Goal: Task Accomplishment & Management: Manage account settings

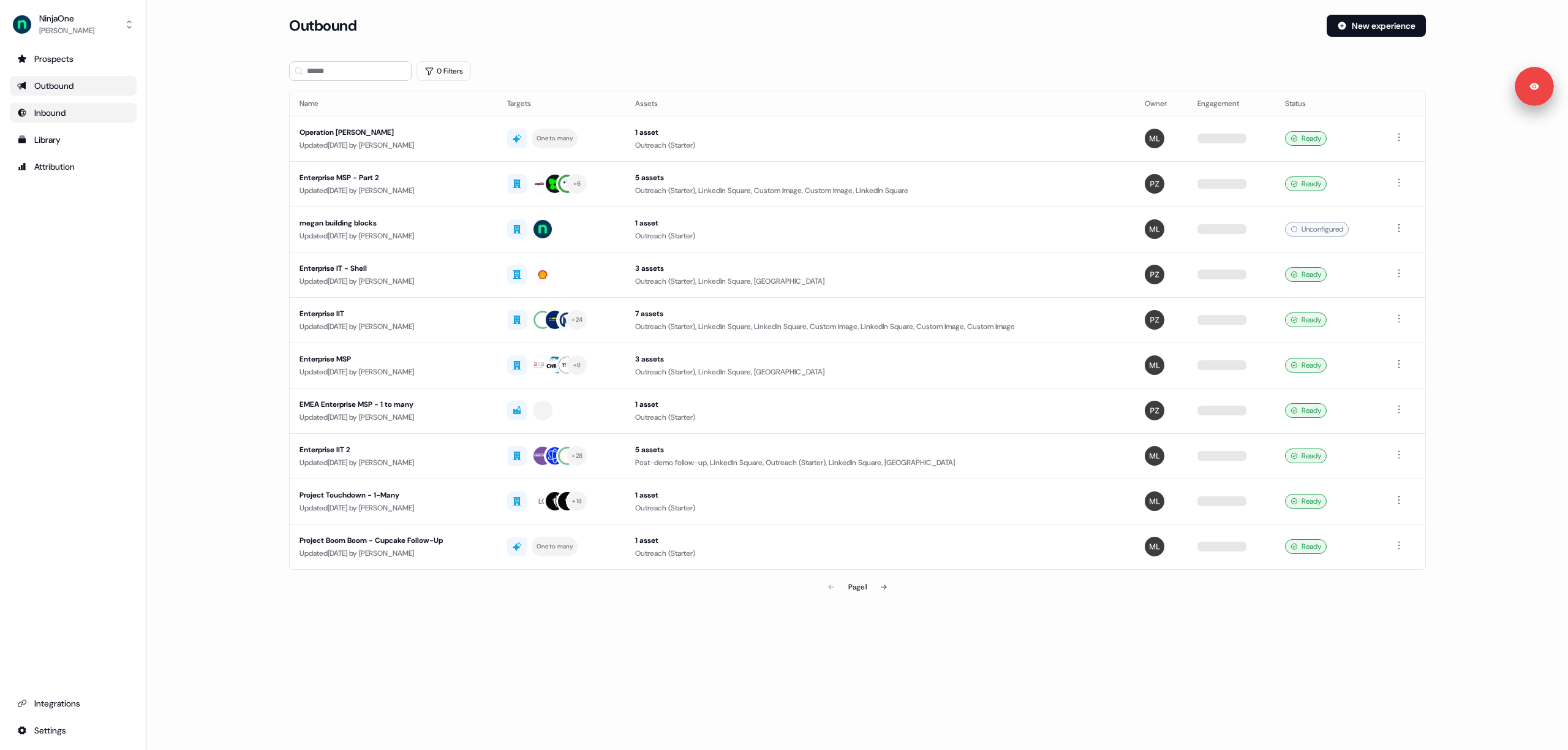
click at [111, 108] on div "Inbound" at bounding box center [73, 113] width 112 height 12
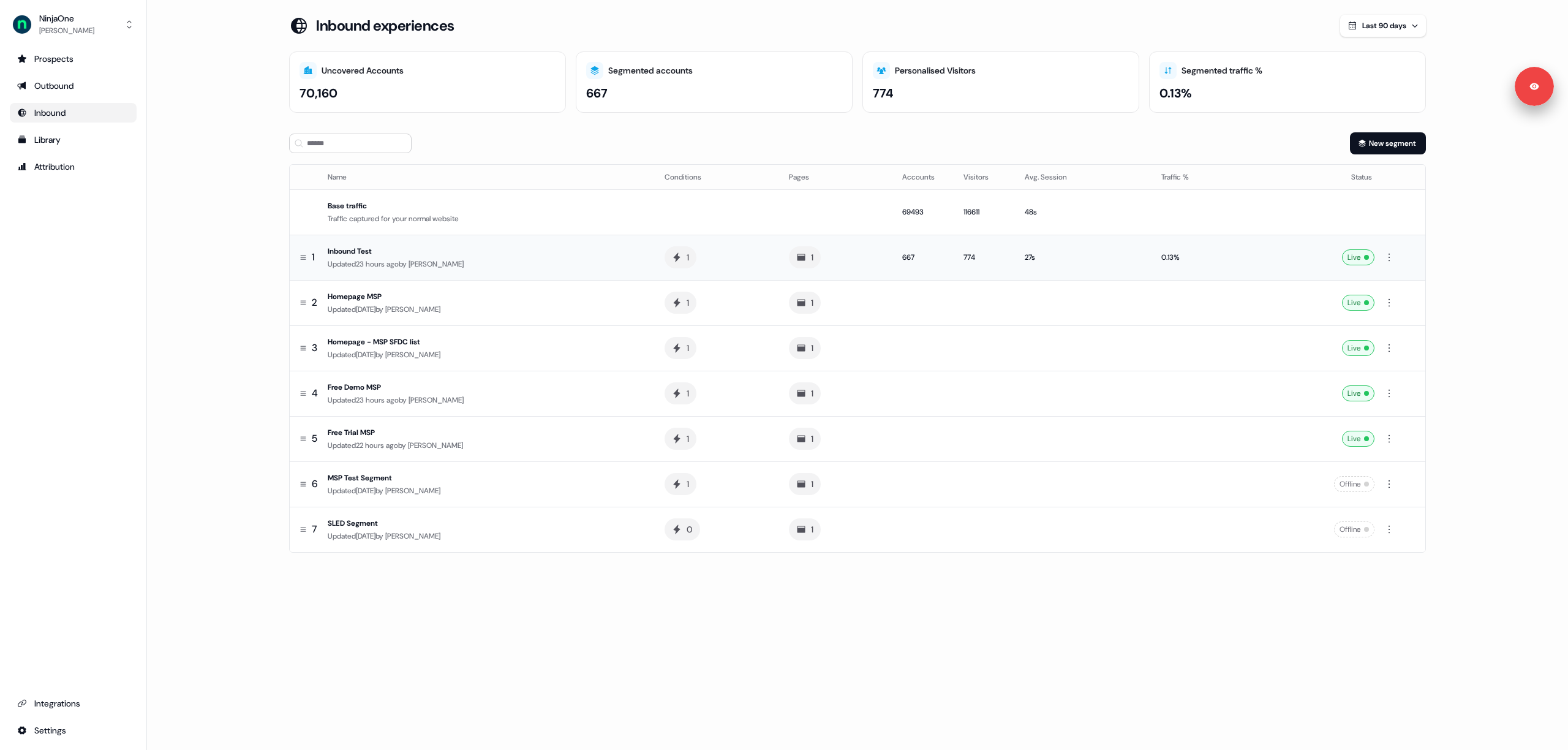
click at [376, 258] on div "Updated 23 hours ago by Megan Lee" at bounding box center [486, 264] width 317 height 12
click at [413, 256] on div "Inbound Test" at bounding box center [486, 251] width 317 height 12
click at [410, 285] on td "Homepage MSP Updated 2 days ago by Megan Lee" at bounding box center [489, 303] width 332 height 45
click at [361, 338] on div "Homepage - MSP SFDC list" at bounding box center [486, 341] width 317 height 12
click at [372, 409] on td "Free Demo MSP Updated 23 hours ago by Xinrui Yan" at bounding box center [489, 394] width 332 height 45
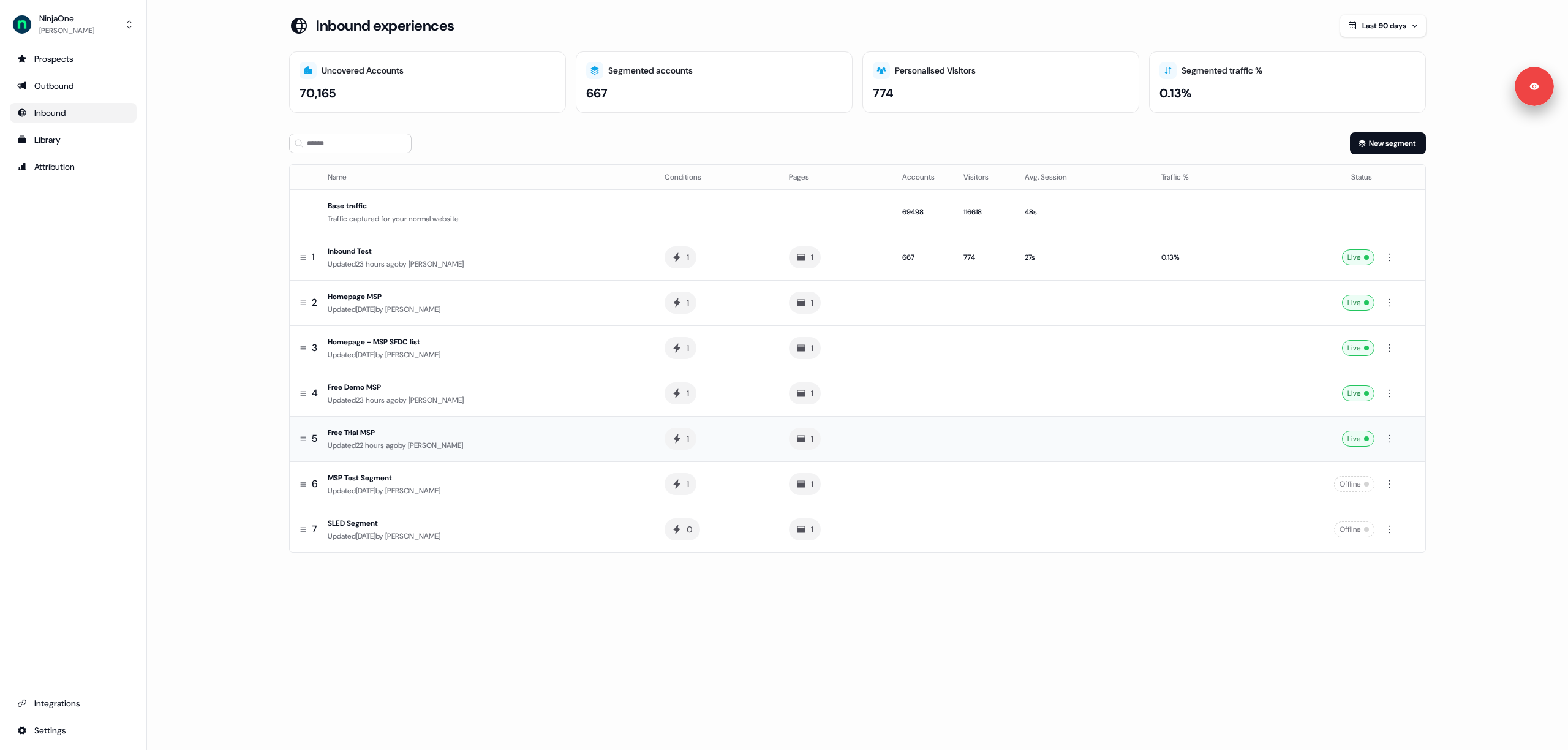
click at [378, 456] on td "Free Trial MSP Updated 22 hours ago by Xinrui Yan" at bounding box center [489, 439] width 332 height 45
click at [426, 258] on div "Updated 23 hours ago by Megan Lee" at bounding box center [486, 264] width 317 height 12
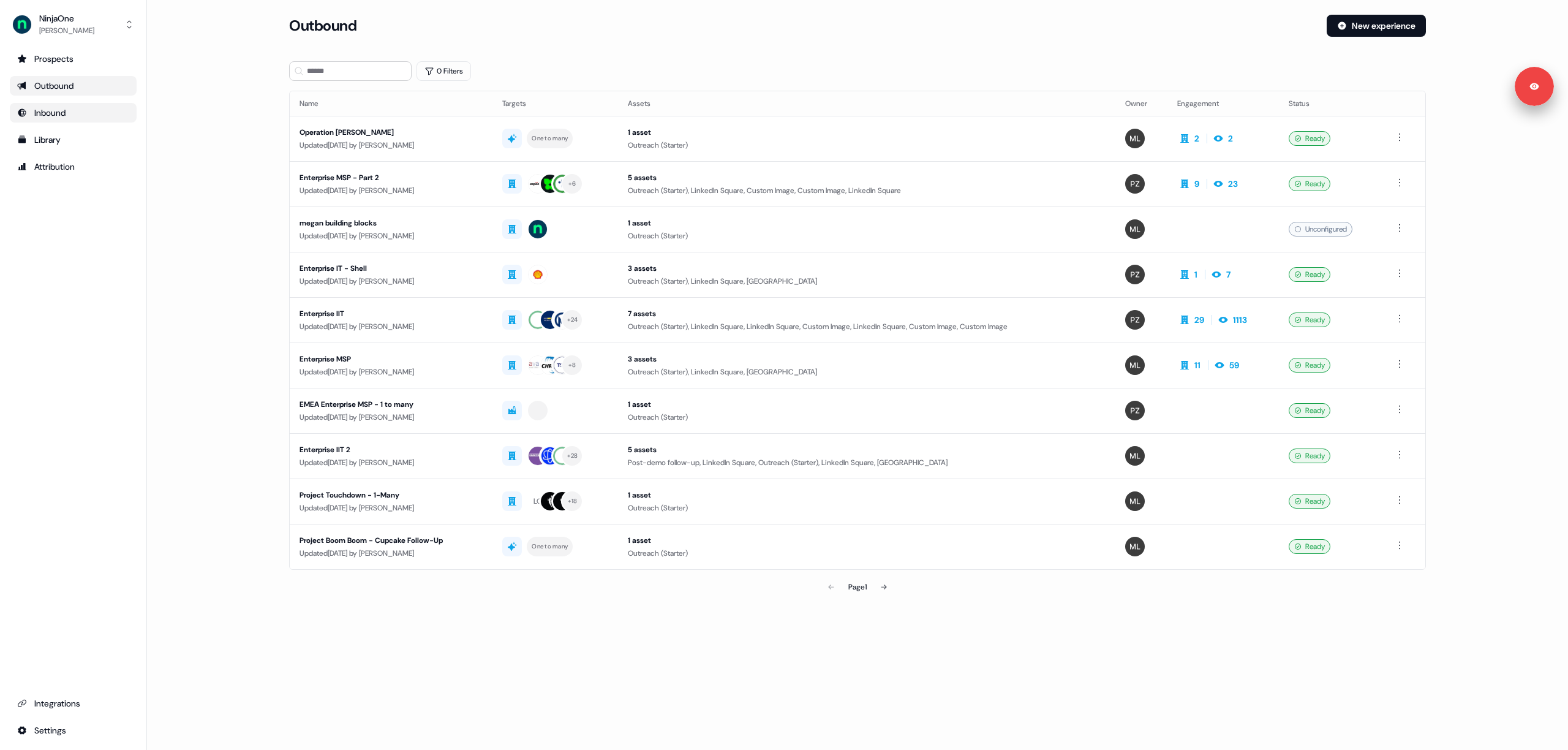
click at [92, 108] on div "Inbound" at bounding box center [73, 113] width 112 height 12
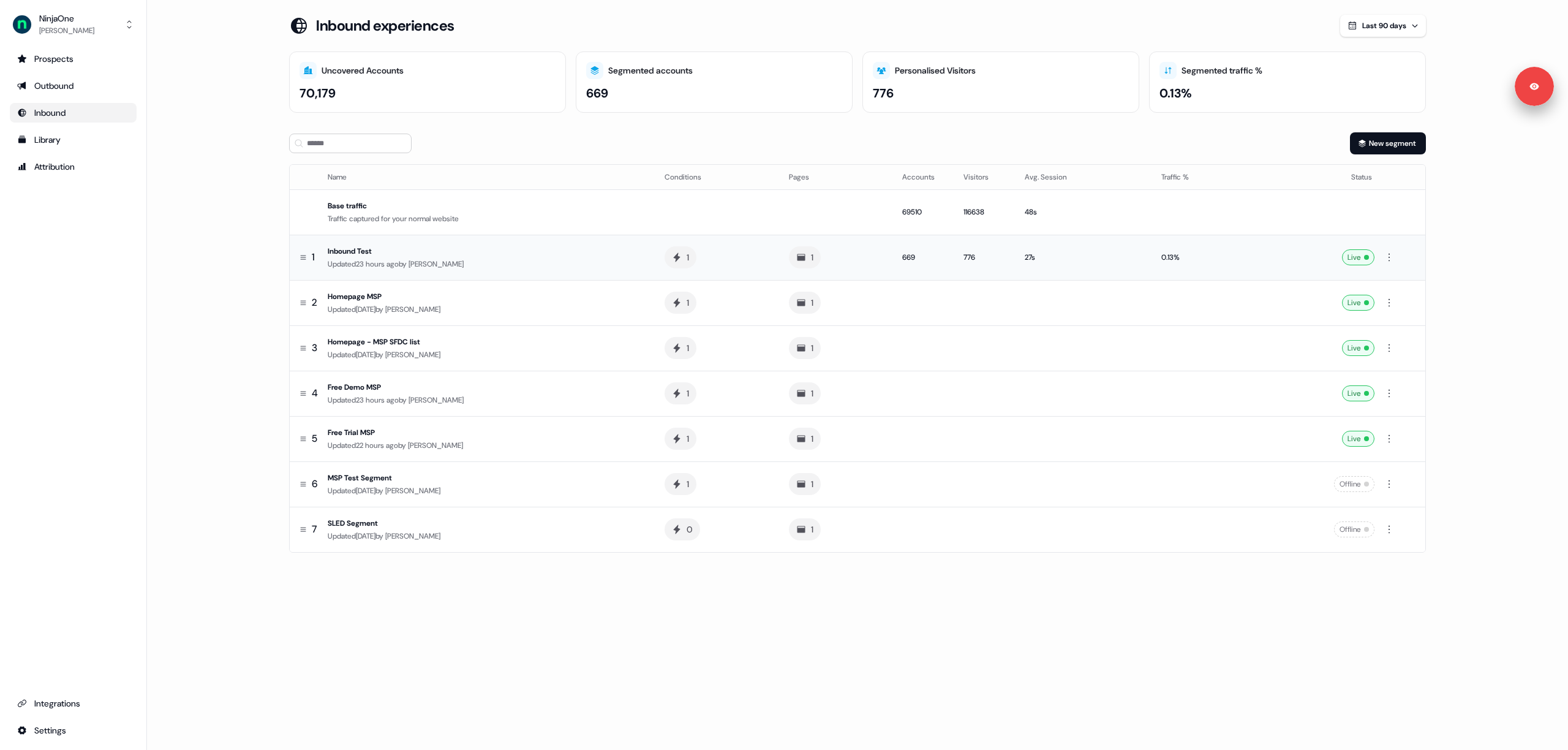
click at [439, 258] on div "Updated 23 hours ago by Megan Lee" at bounding box center [486, 264] width 317 height 12
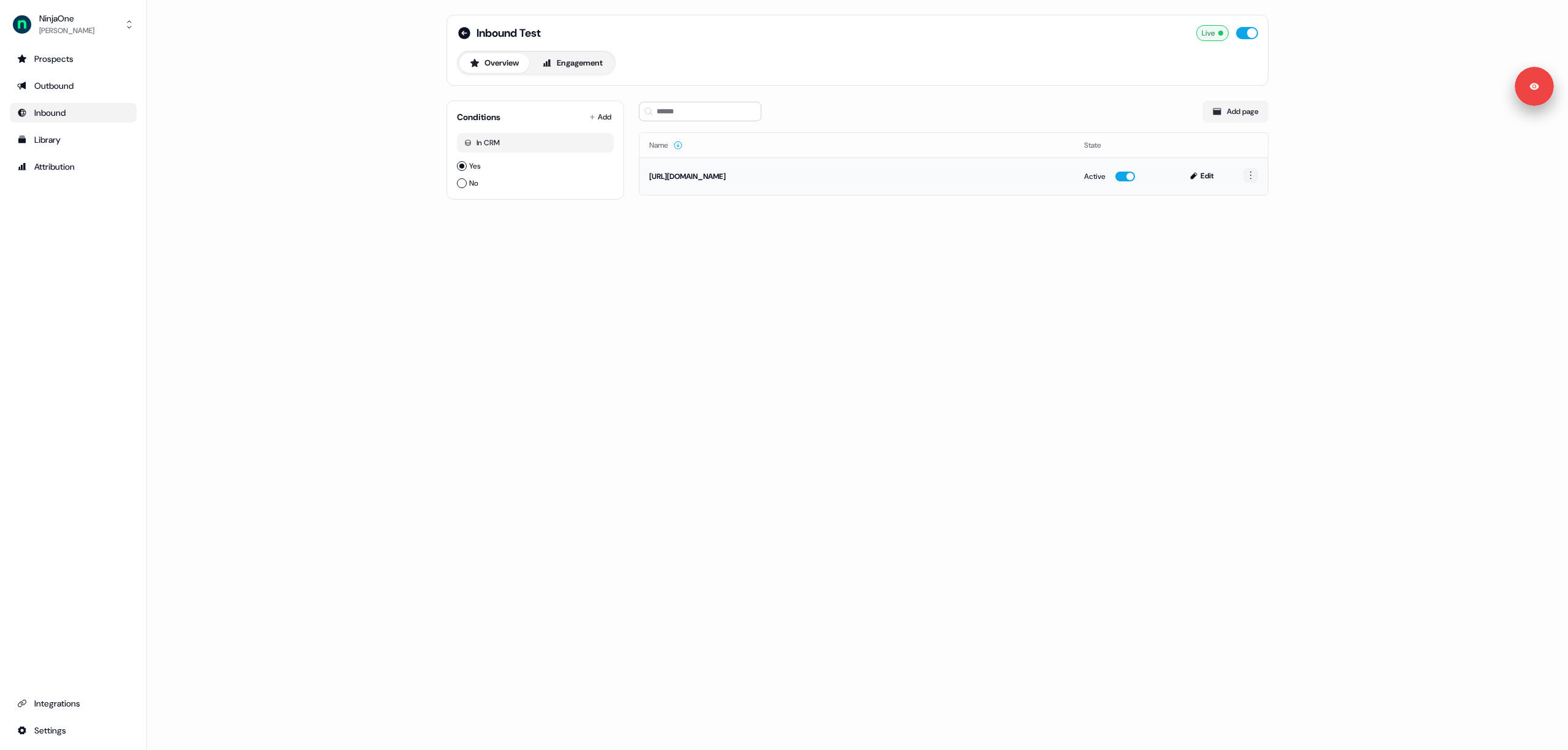
click at [1254, 171] on html "For the best experience switch devices to a bigger screen. Go to Userled.io Nin…" at bounding box center [784, 375] width 1568 height 750
click at [1331, 159] on html "For the best experience switch devices to a bigger screen. Go to Userled.io Nin…" at bounding box center [784, 375] width 1568 height 750
click at [335, 107] on div "Inbound Test Live Overview Engagement Conditions Add In CRM Yes No Add page Nam…" at bounding box center [857, 375] width 1421 height 750
click at [606, 116] on html "For the best experience switch devices to a bigger screen. Go to Userled.io Nin…" at bounding box center [784, 375] width 1568 height 750
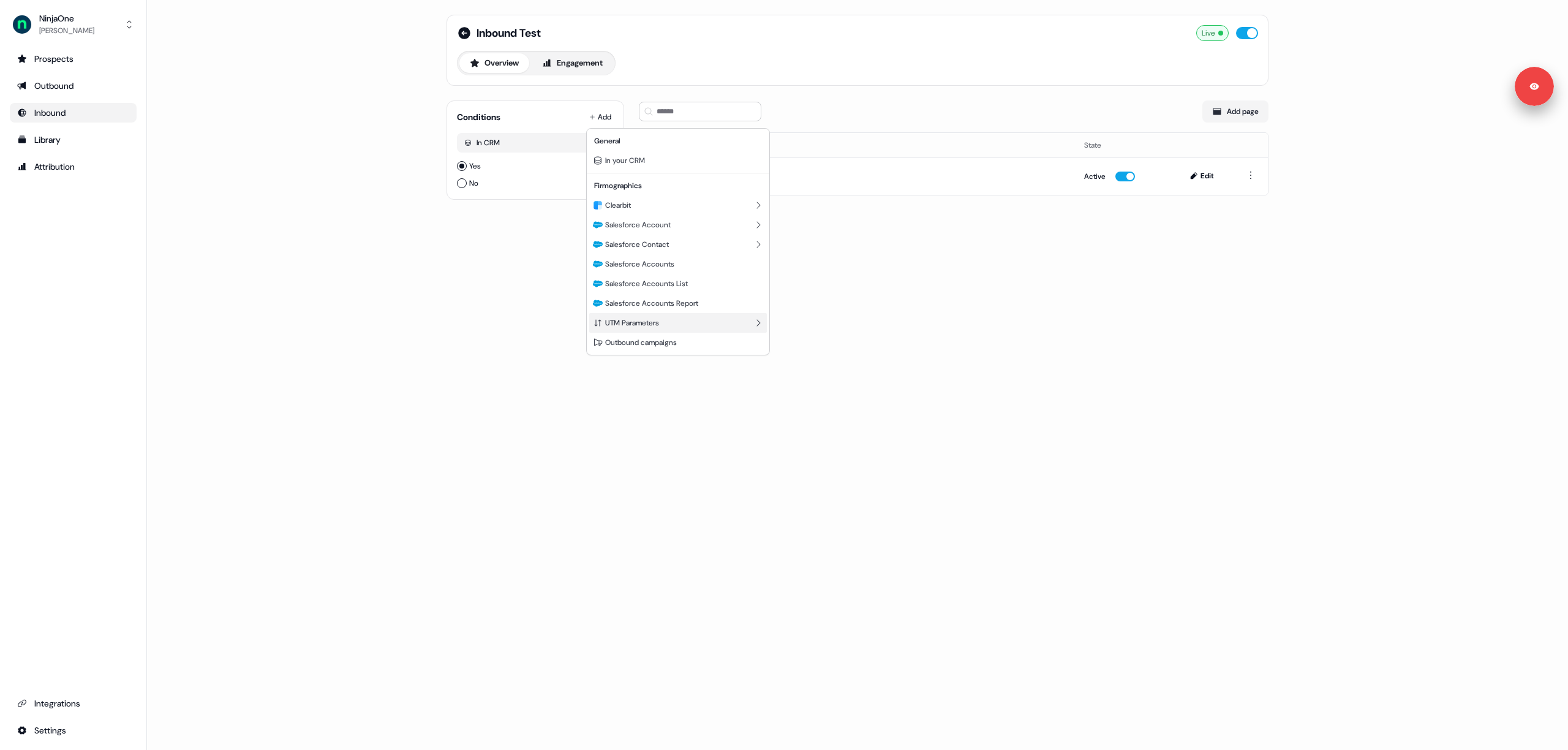
click at [647, 319] on span "UTM Parameters" at bounding box center [632, 323] width 54 height 10
click at [670, 216] on div "UTM content" at bounding box center [678, 216] width 173 height 19
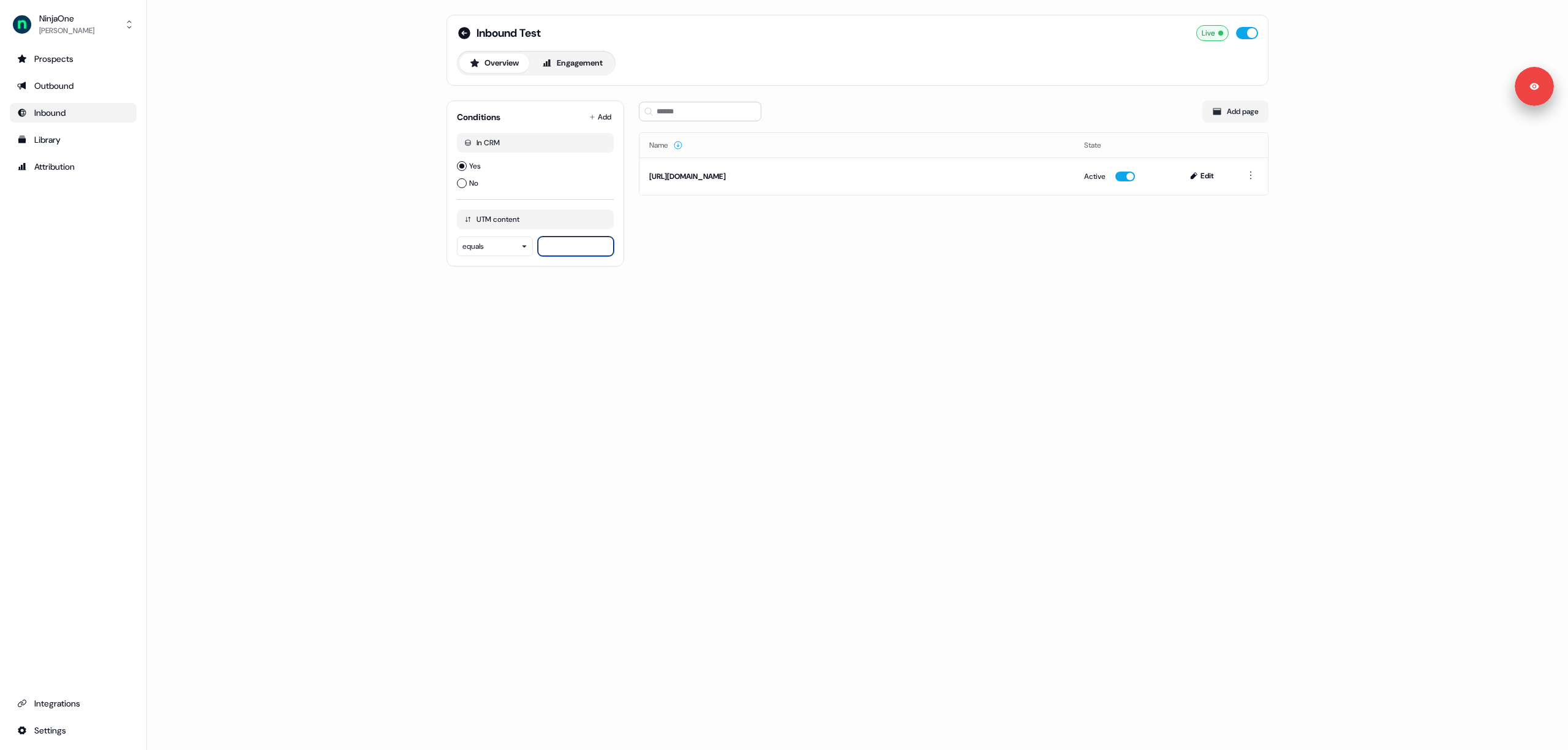
click at [563, 248] on input at bounding box center [576, 246] width 76 height 19
type input "**"
click at [549, 356] on div "Inbound Test Live Overview Engagement Conditions Add In CRM Yes No UTM content …" at bounding box center [857, 375] width 1421 height 750
click at [570, 143] on div "In CRM" at bounding box center [536, 142] width 157 height 19
click at [603, 140] on icon "button" at bounding box center [602, 142] width 7 height 7
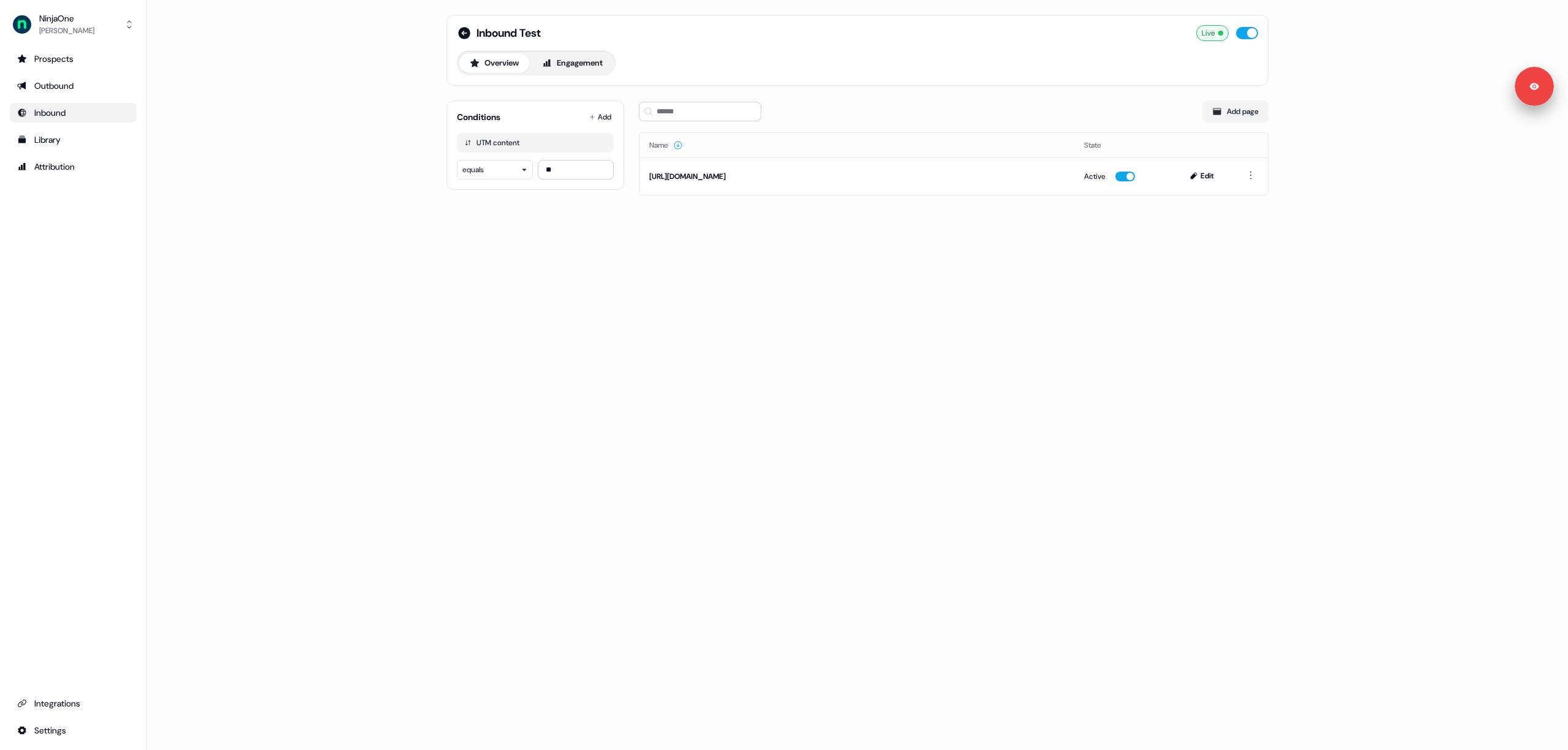
click at [435, 264] on div "Inbound Test Live Overview Engagement Conditions Add UTM content equals ** Add …" at bounding box center [857, 375] width 1421 height 750
click at [1197, 173] on button "Edit" at bounding box center [1203, 176] width 42 height 15
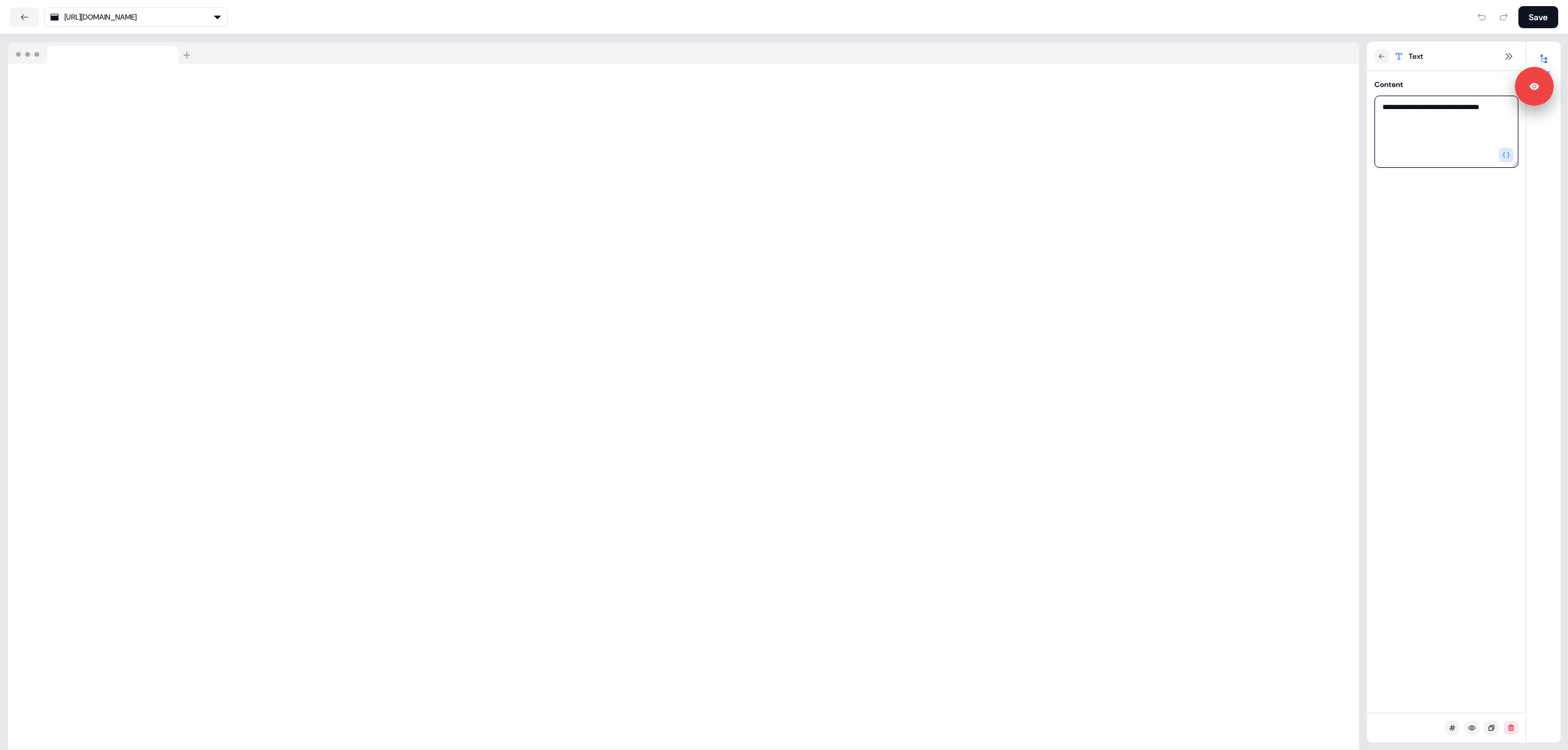
click at [1497, 109] on textarea "**********" at bounding box center [1447, 131] width 144 height 72
type textarea "**********"
click at [1386, 55] on button at bounding box center [1382, 56] width 15 height 15
click at [1542, 19] on button "Save" at bounding box center [1538, 17] width 40 height 22
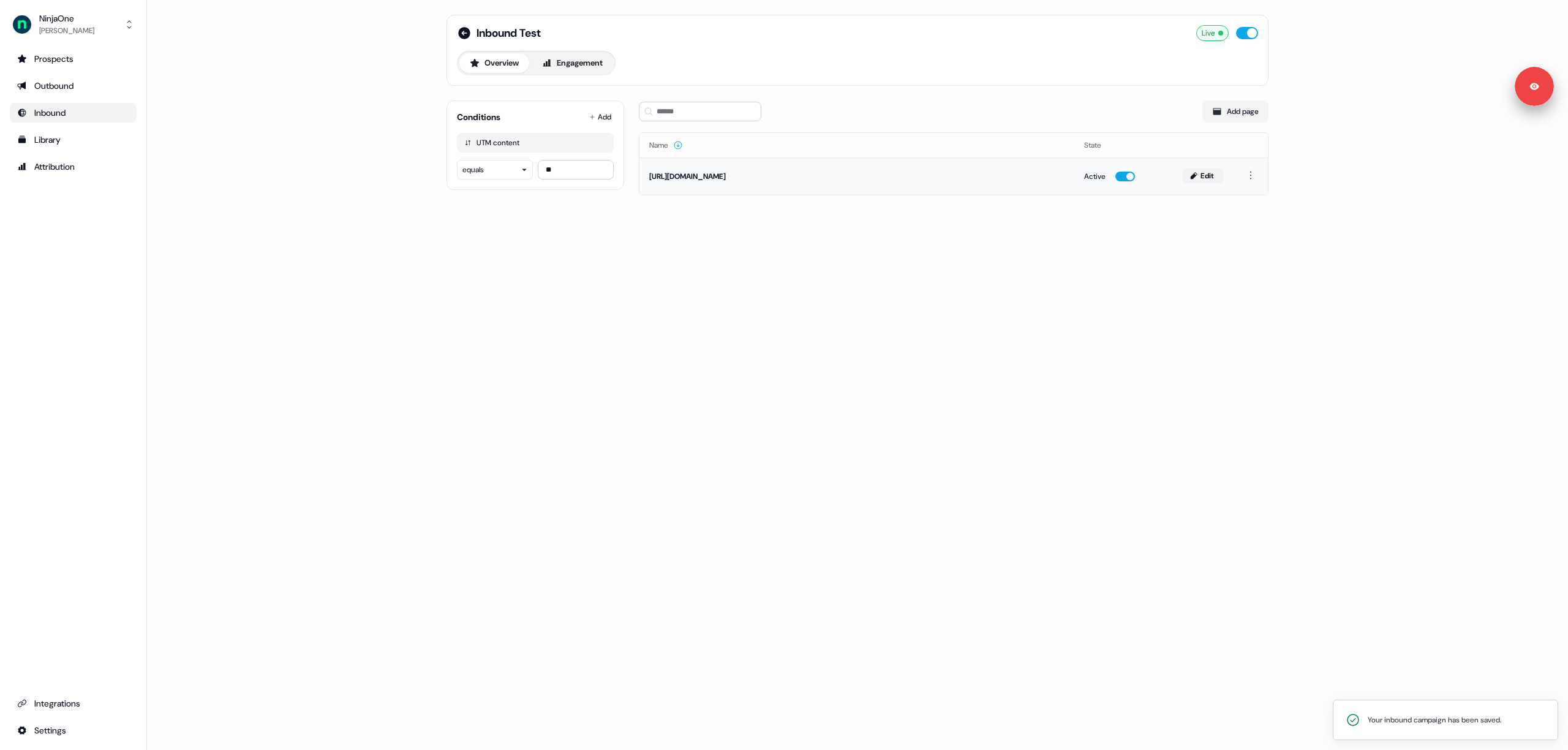
click at [1198, 173] on button "Edit" at bounding box center [1203, 176] width 42 height 15
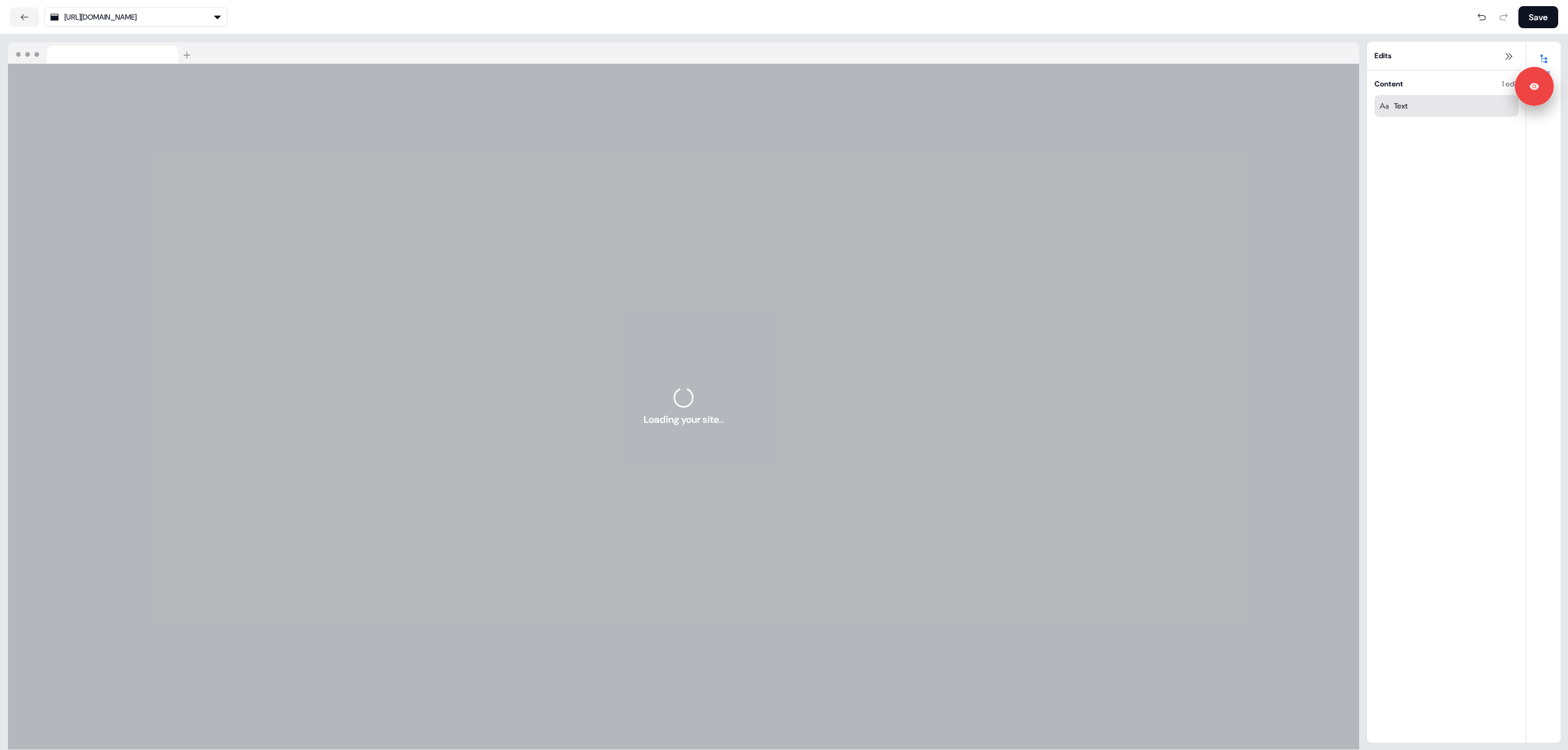
click at [1495, 104] on div "Text" at bounding box center [1446, 106] width 134 height 12
click at [1515, 729] on button at bounding box center [1511, 728] width 15 height 15
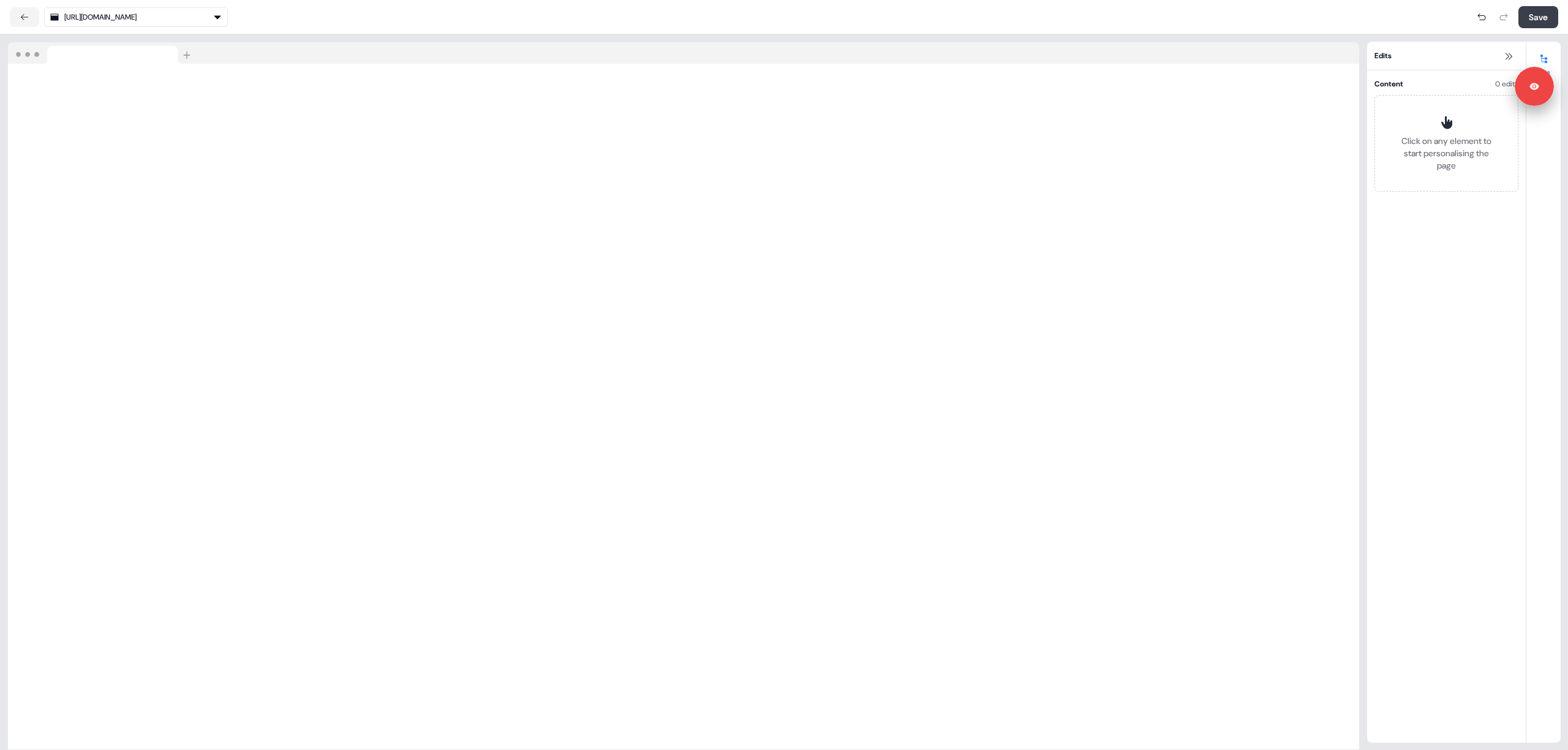
click at [1529, 10] on button "Save" at bounding box center [1538, 17] width 40 height 22
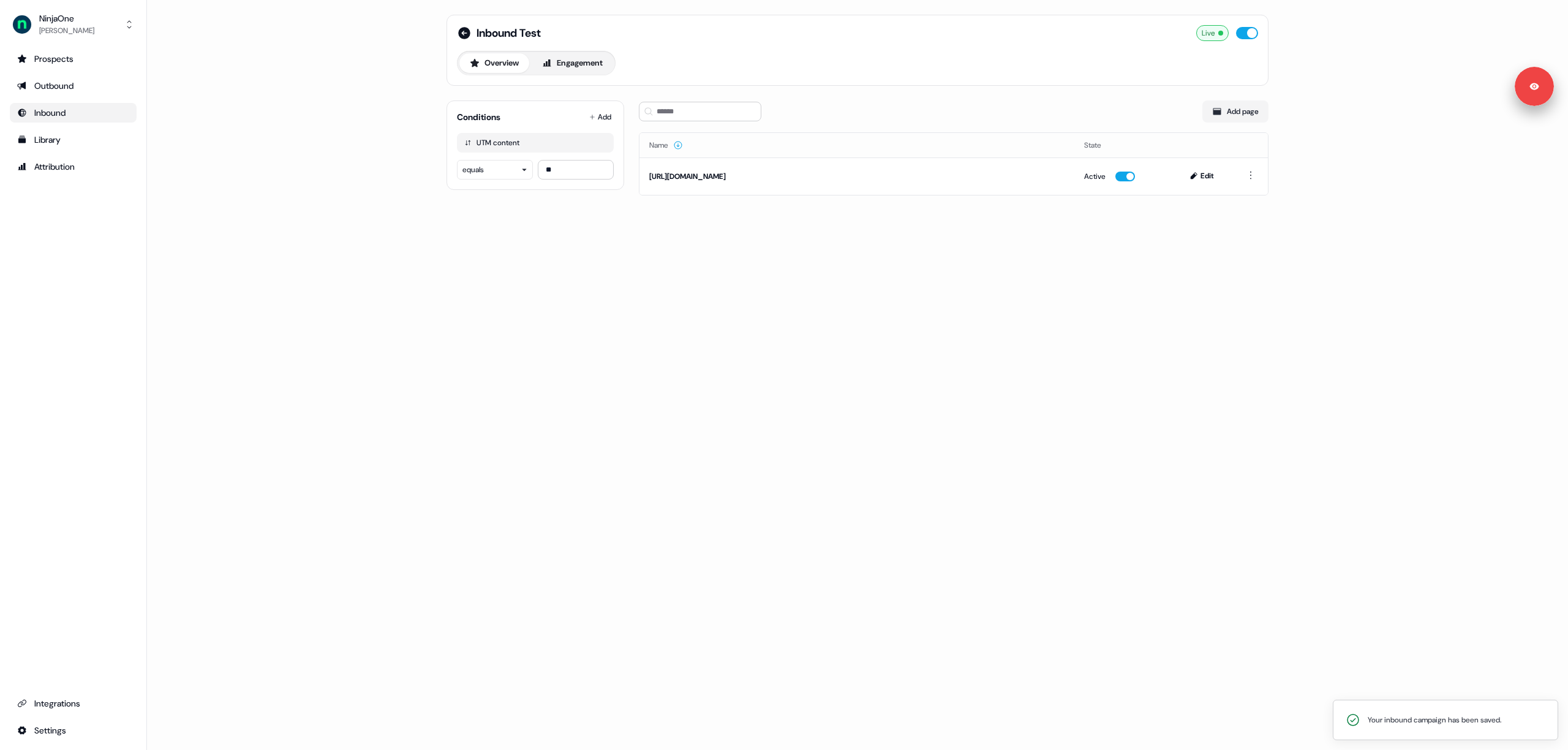
click at [307, 214] on div "Inbound Test Live Overview Engagement Conditions Add UTM content equals ** Add …" at bounding box center [857, 375] width 1421 height 750
click at [605, 113] on html "Your inbound campaign has been saved. For the best experience switch devices to…" at bounding box center [784, 375] width 1568 height 750
click at [621, 155] on div "In your CRM" at bounding box center [678, 160] width 178 height 19
click at [466, 231] on button "Yes" at bounding box center [462, 233] width 10 height 10
click at [606, 142] on icon "button" at bounding box center [602, 142] width 7 height 7
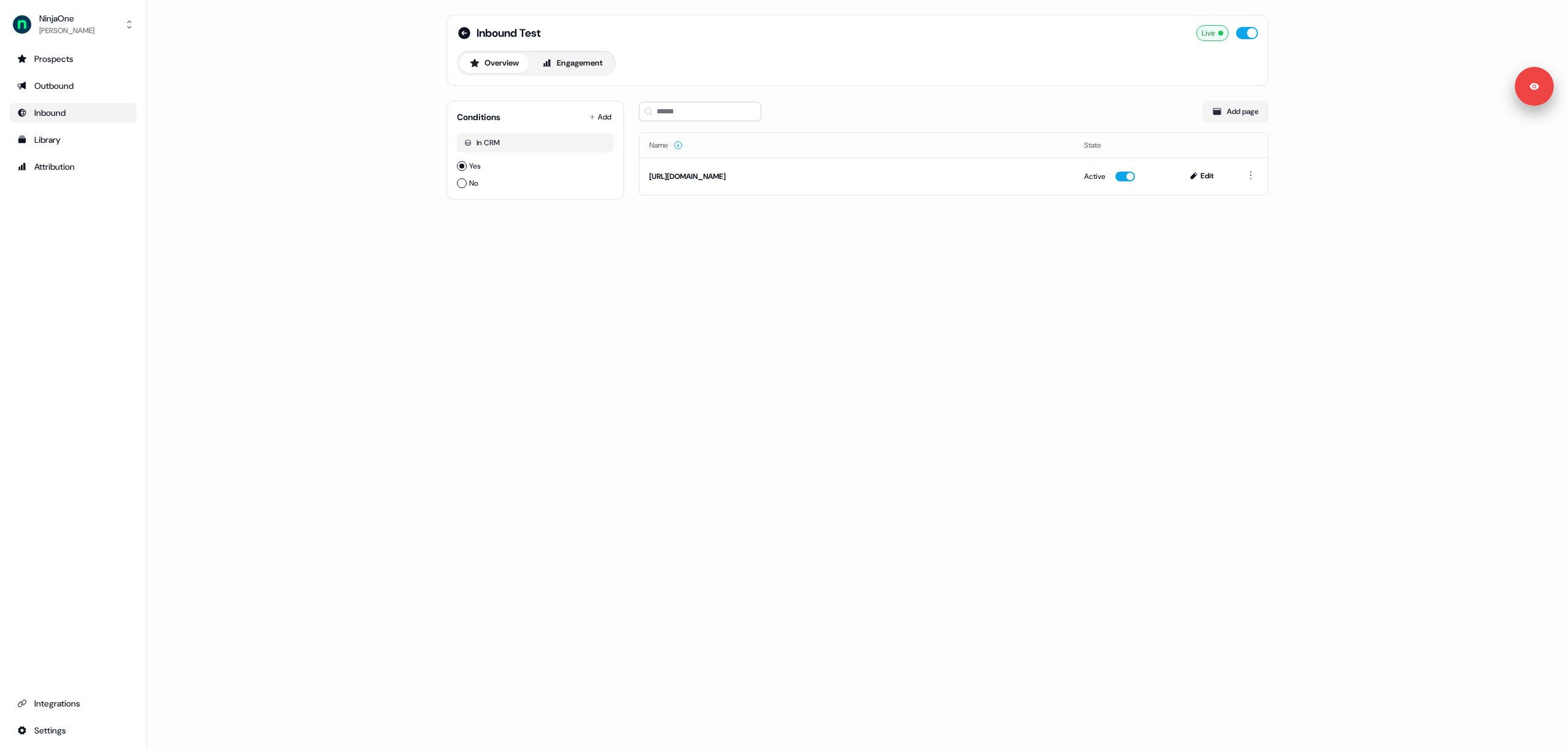
click at [1332, 117] on div "Inbound Test Live Overview Engagement Conditions Add In CRM Yes No Add page Nam…" at bounding box center [857, 375] width 1421 height 750
click at [1351, 78] on div "Inbound Test Live Overview Engagement Conditions Add In CRM Yes No Add page Nam…" at bounding box center [857, 375] width 1421 height 750
click at [370, 282] on div "Inbound Test Live Overview Engagement Conditions Add In CRM Yes No Add page Nam…" at bounding box center [857, 375] width 1421 height 750
click at [1232, 248] on div "Inbound Test Live Overview Engagement Conditions Add In CRM Yes No Add page Nam…" at bounding box center [857, 375] width 1421 height 750
